Goal: Browse casually: Explore the website without a specific task or goal

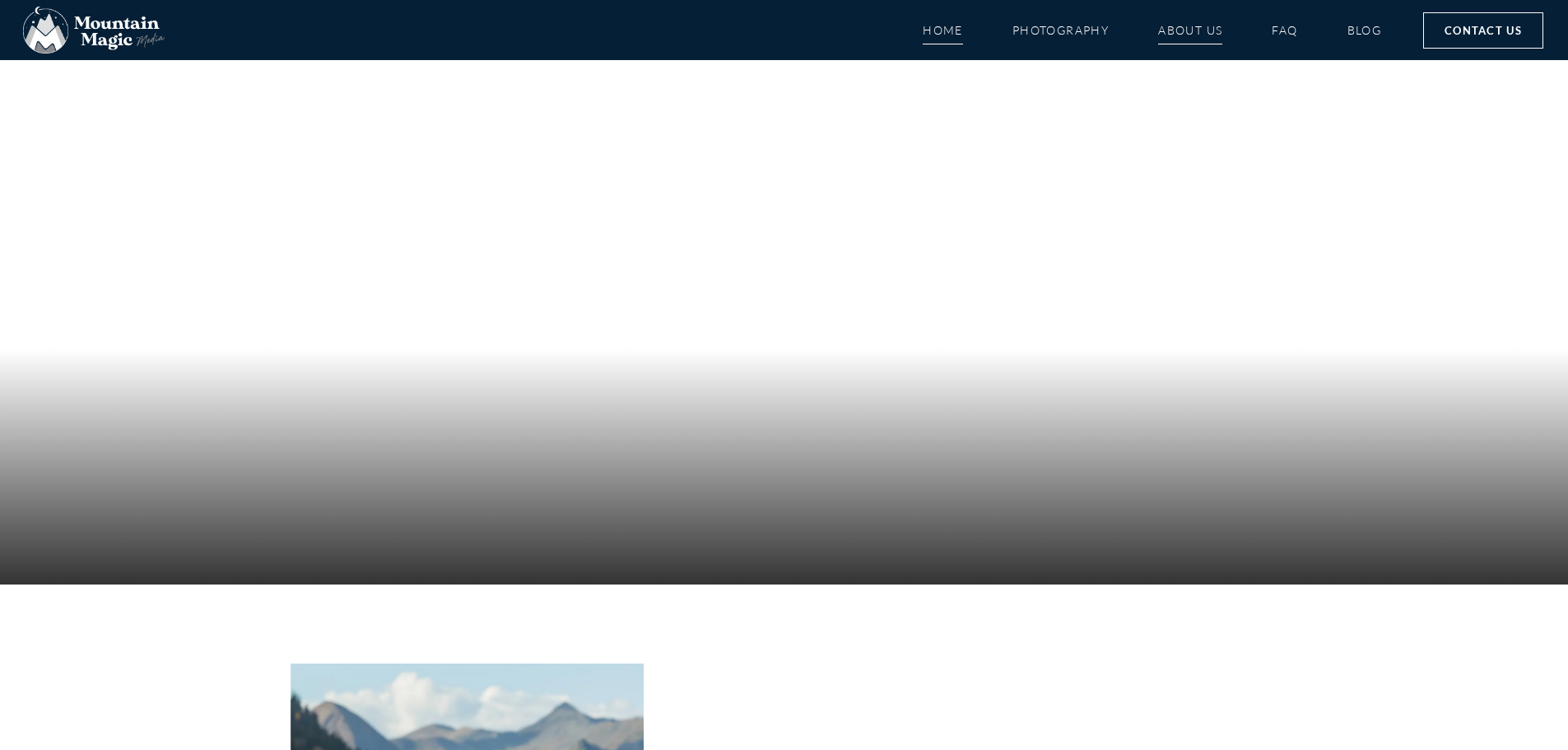
click at [1210, 29] on link "About Us" at bounding box center [1190, 30] width 64 height 29
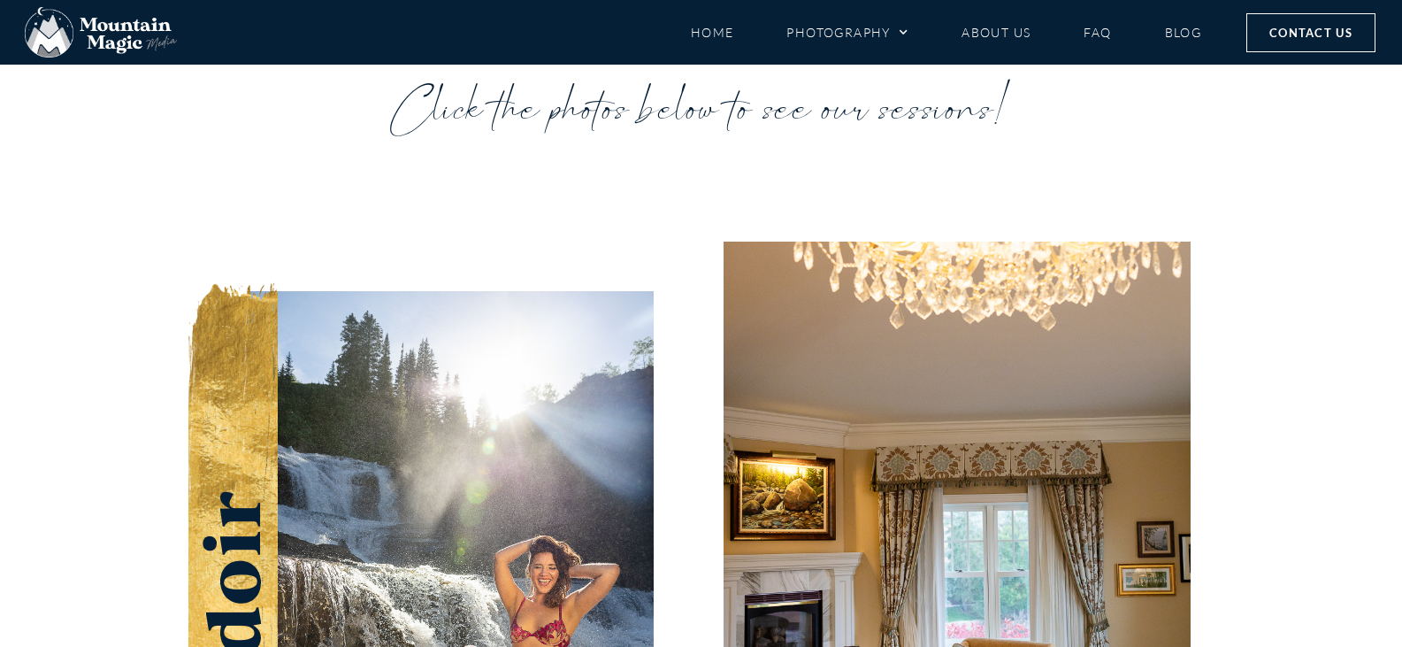
scroll to position [3185, 0]
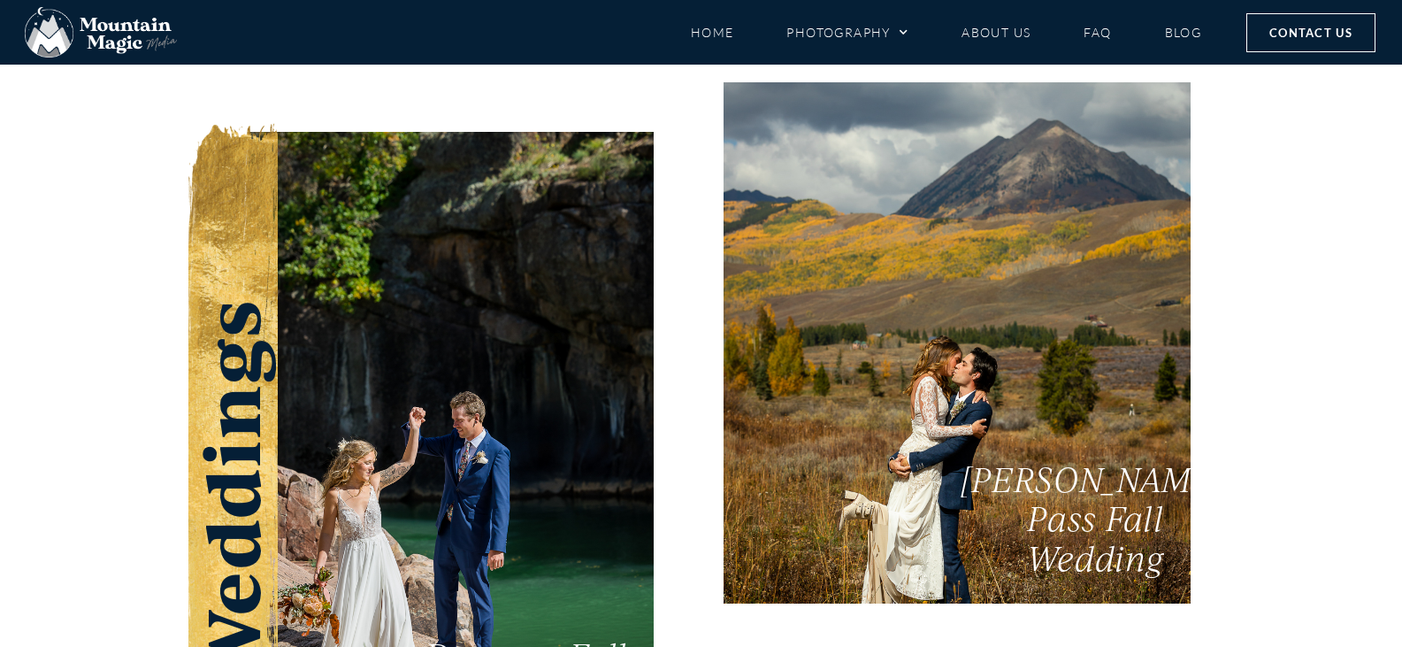
scroll to position [3627, 0]
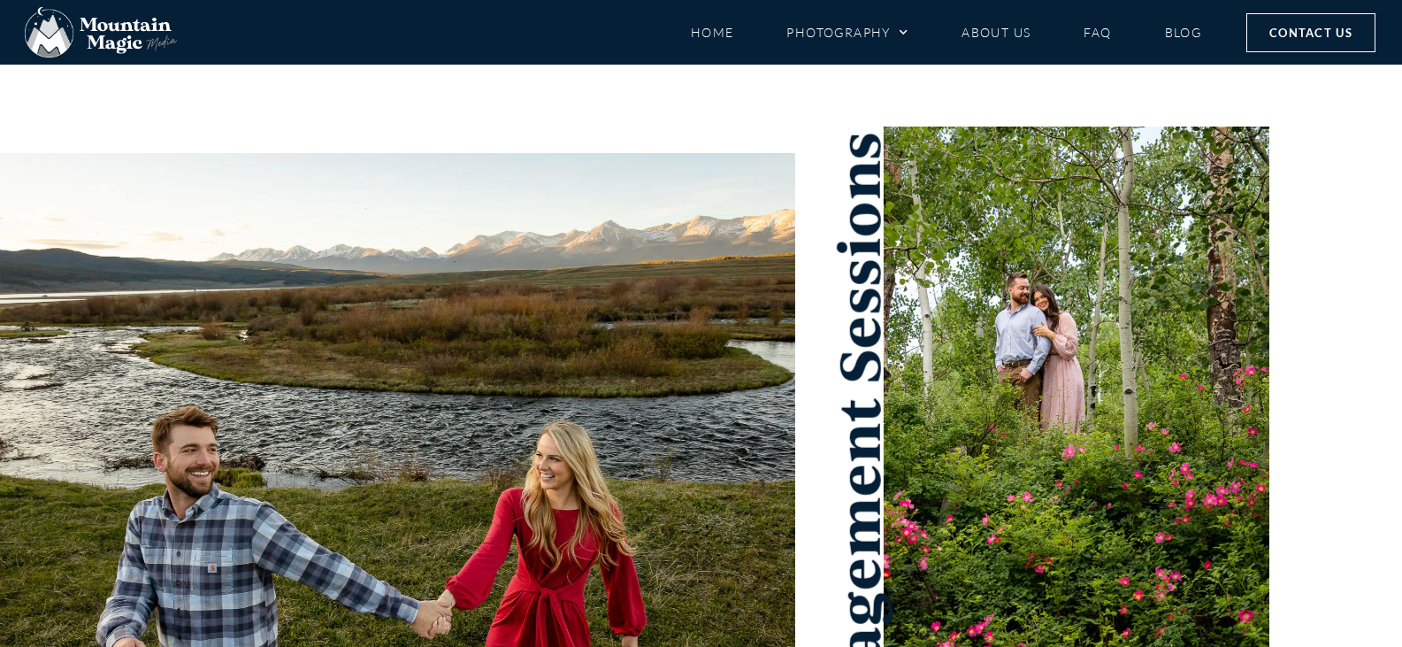
scroll to position [531, 0]
